Goal: Navigation & Orientation: Find specific page/section

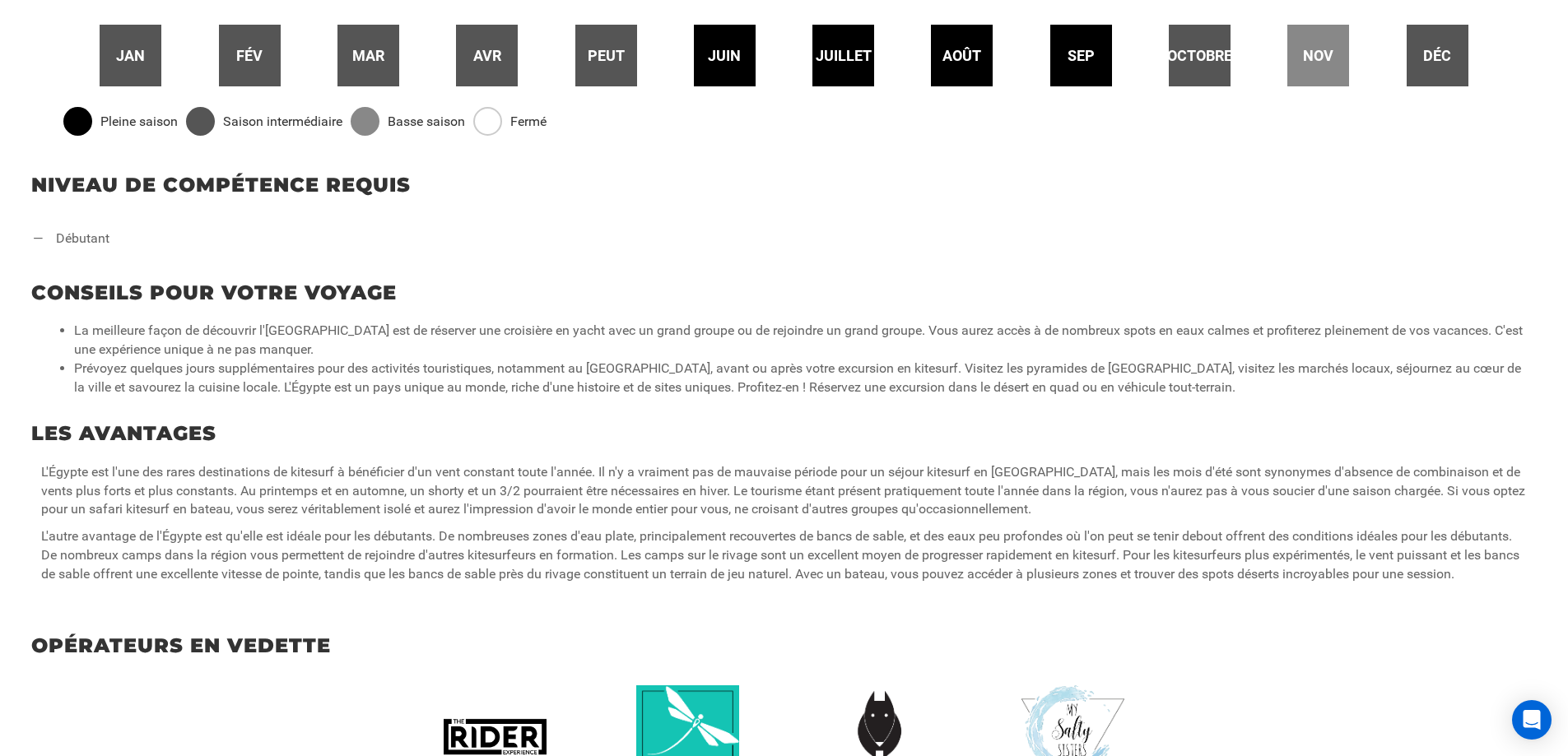
scroll to position [823, 0]
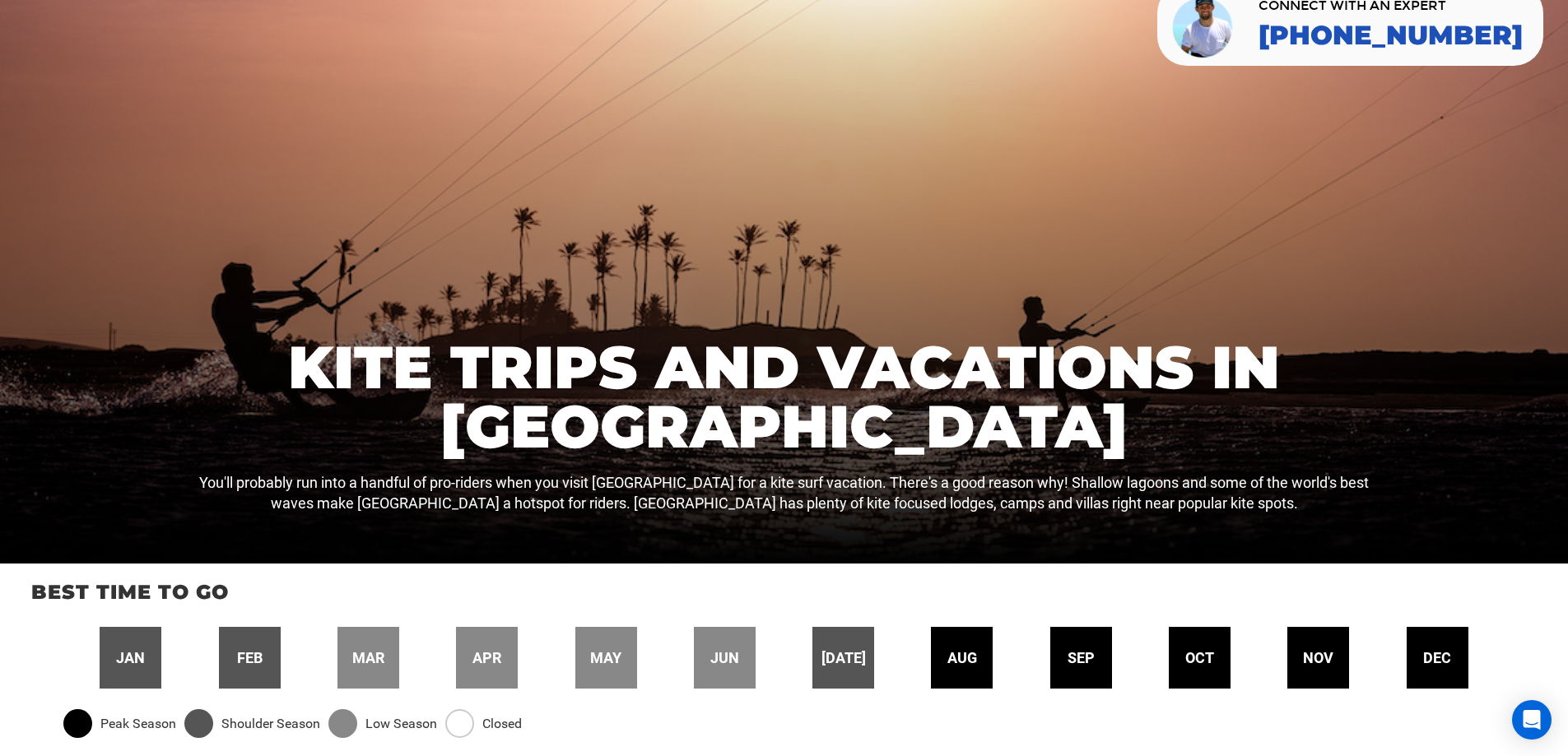
scroll to position [4520, 0]
